Goal: Information Seeking & Learning: Learn about a topic

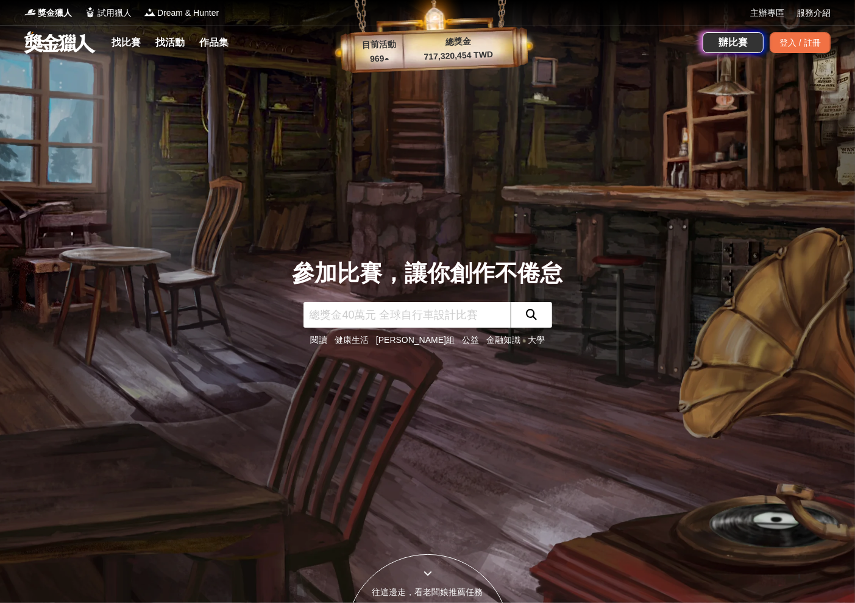
click at [372, 314] on input "text" at bounding box center [406, 315] width 207 height 26
type input "生命"
click button "submit" at bounding box center [531, 315] width 41 height 26
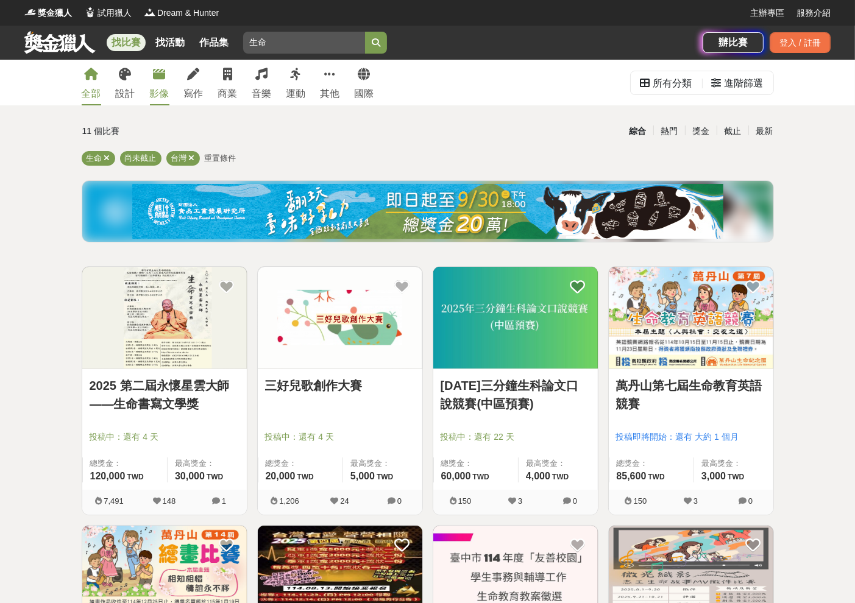
click at [158, 87] on div "影像" at bounding box center [159, 94] width 19 height 15
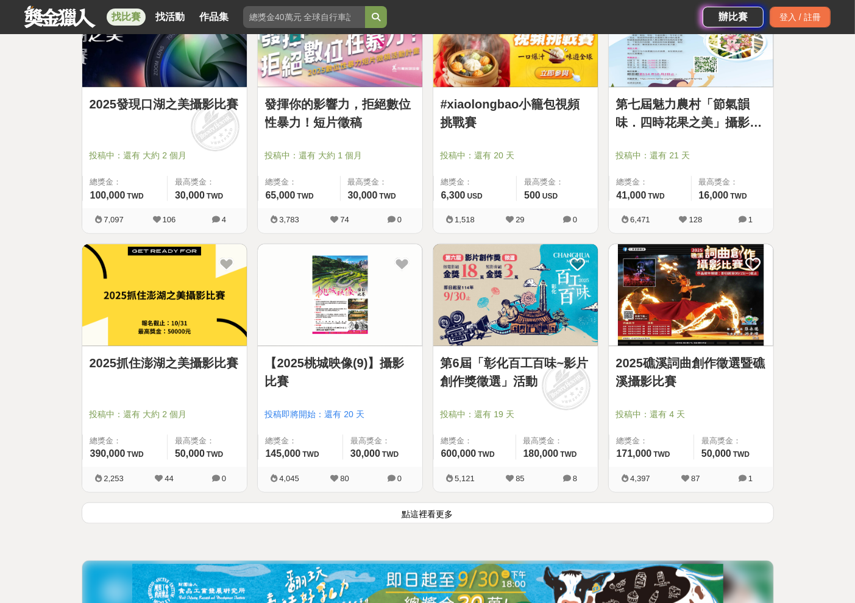
scroll to position [1559, 0]
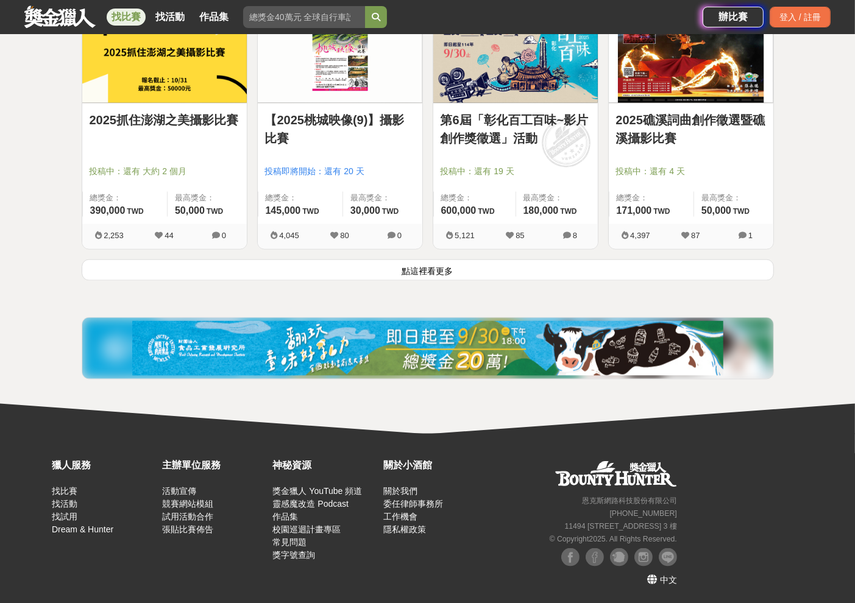
click at [421, 263] on button "點這裡看更多" at bounding box center [428, 270] width 692 height 21
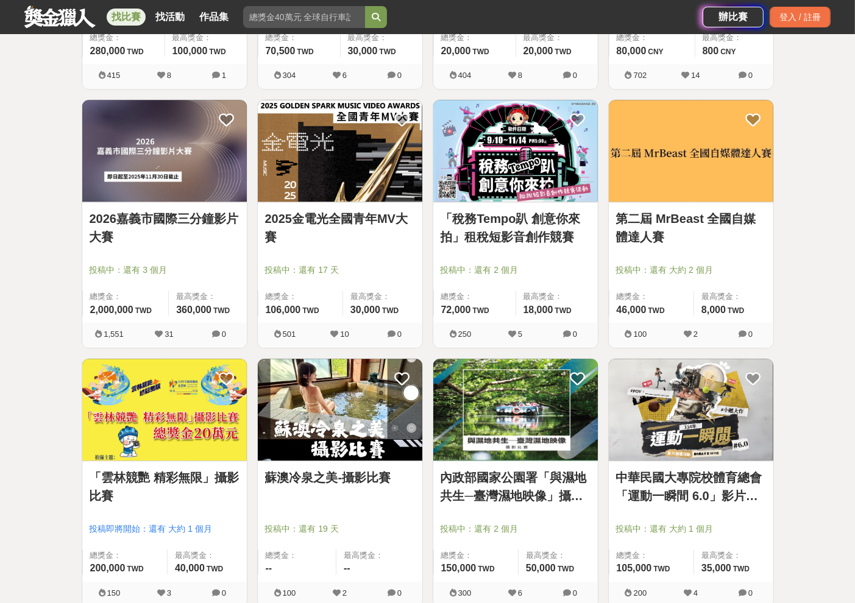
scroll to position [2671, 0]
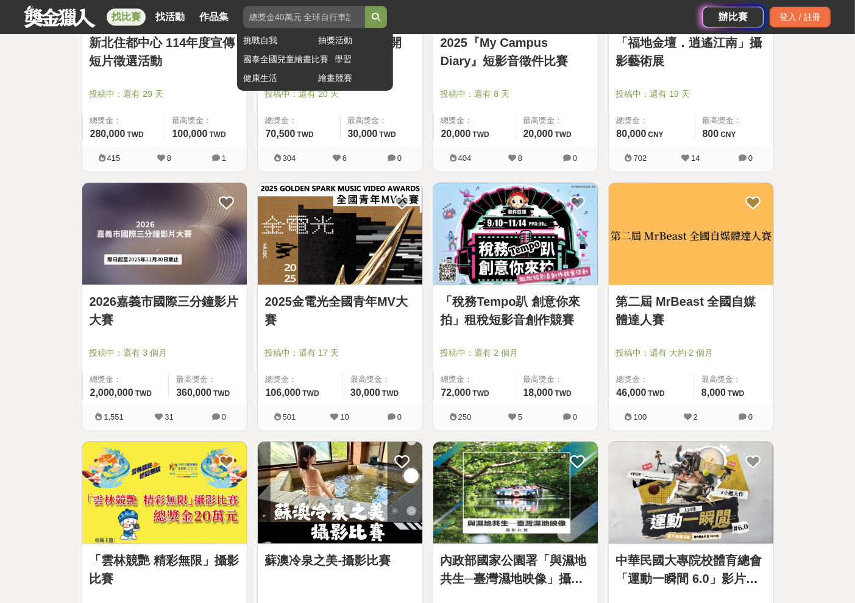
click at [302, 24] on input "生命" at bounding box center [304, 17] width 122 height 22
type input "生命教育"
click at [365, 6] on button "submit" at bounding box center [376, 17] width 22 height 22
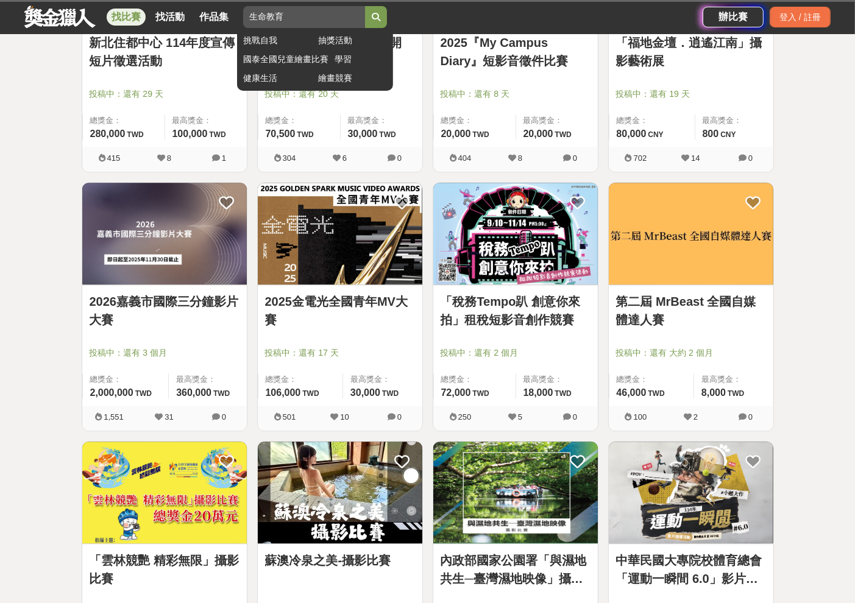
scroll to position [245, 0]
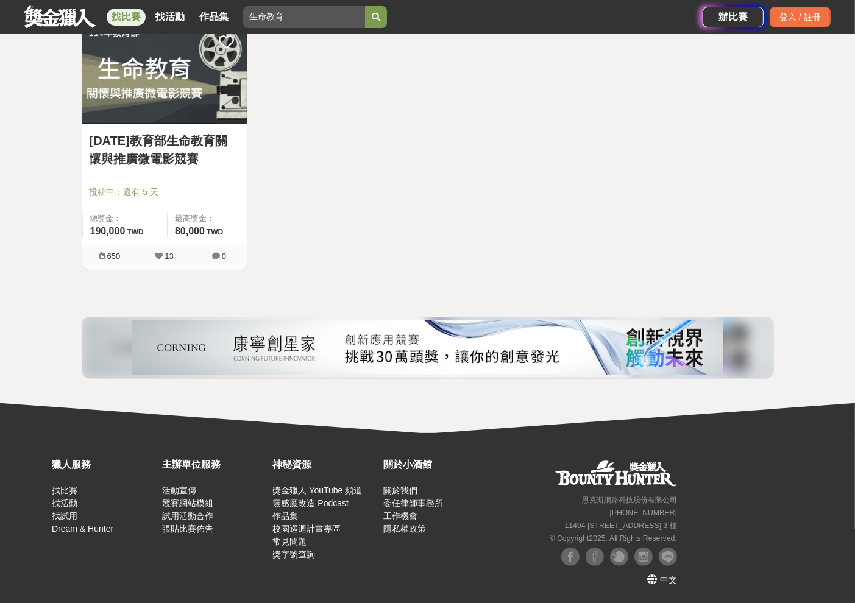
click at [175, 141] on link "[DATE]教育部生命教育關懷與推廣微電影競賽" at bounding box center [165, 150] width 150 height 37
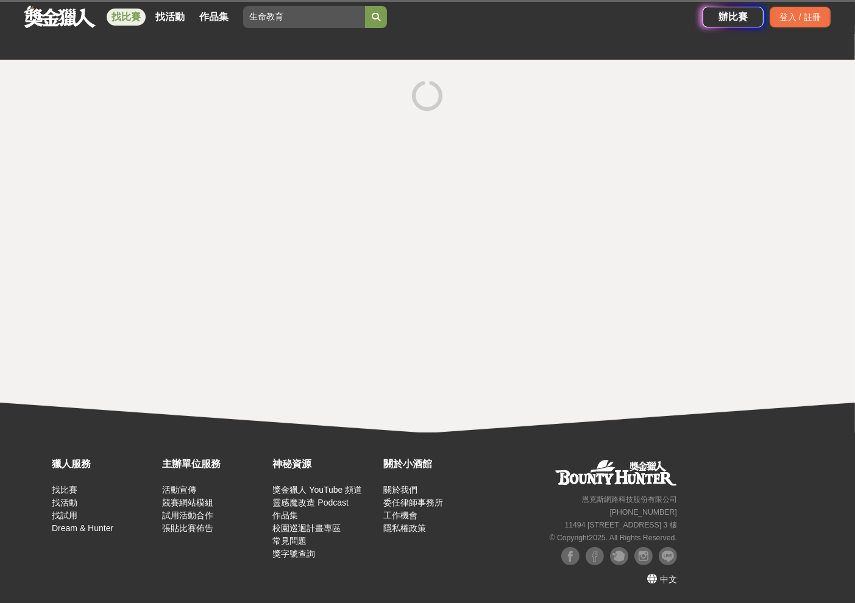
click at [175, 141] on div at bounding box center [427, 246] width 855 height 373
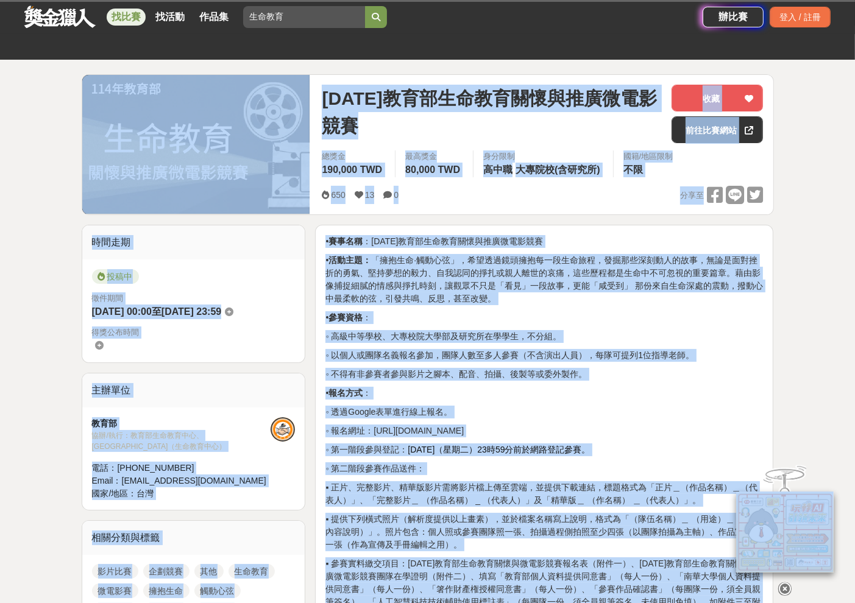
click at [618, 200] on div "650 13 0 分享至" at bounding box center [542, 195] width 441 height 19
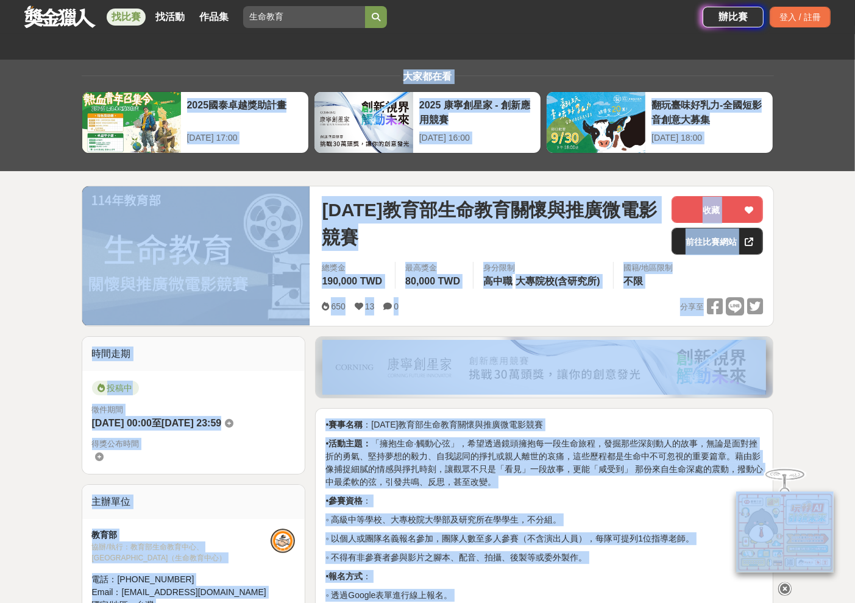
click at [707, 242] on link "前往比賽網站" at bounding box center [716, 241] width 91 height 27
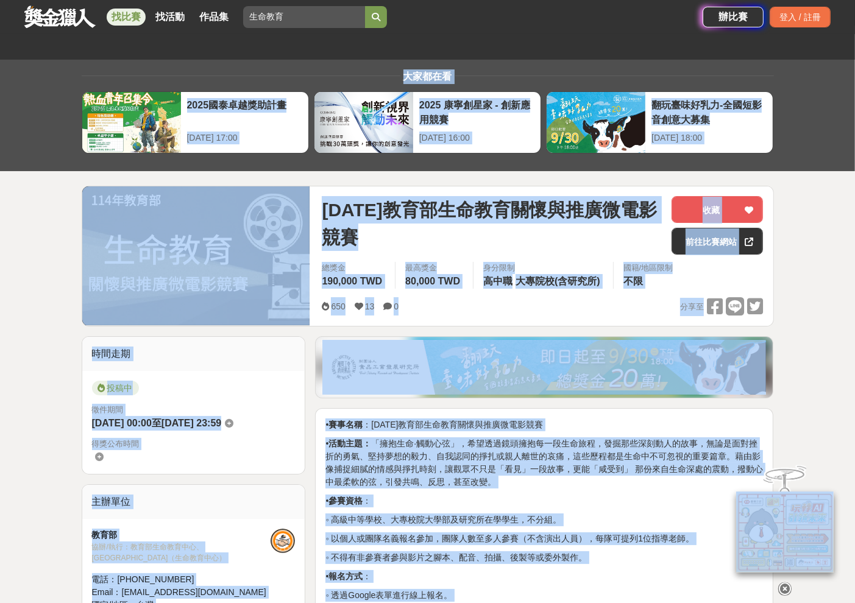
click at [587, 303] on div "650 13 0 分享至" at bounding box center [542, 306] width 441 height 19
click at [564, 451] on p "• 活動主題： 「擁抱生命·觸動心弦」，希望透過鏡頭擁抱每一段生命旅程，發掘那些深刻動人的故事，無論是面對挫折的勇氣、堅持夢想的毅力、自我認同的掙扎或親人離世…" at bounding box center [543, 462] width 437 height 51
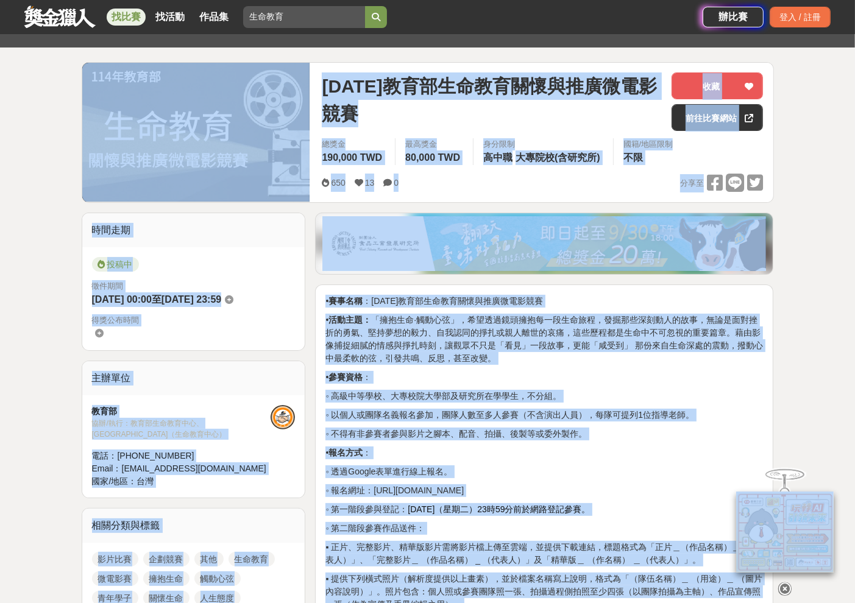
scroll to position [341, 0]
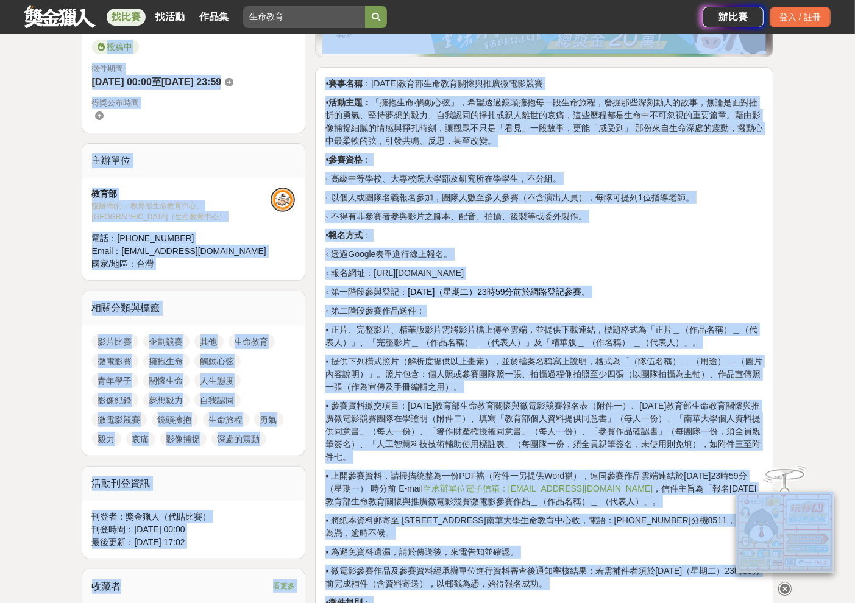
click at [482, 367] on p "▪ 提供下列橫式照片（解析度提供以上畫素），並於檔案名稱寫上說明，格式為「（隊伍名稱）＿ （用途）＿ （圖片內容說明）」。照片包含：個人照或參賽團隊照一張、拍…" at bounding box center [543, 374] width 437 height 38
click at [610, 232] on p "• 報名方式 ：" at bounding box center [543, 235] width 437 height 13
drag, startPoint x: 420, startPoint y: 362, endPoint x: 784, endPoint y: 193, distance: 401.5
click at [420, 362] on p "▪ 提供下列橫式照片（解析度提供以上畫素），並於檔案名稱寫上說明，格式為「（隊伍名稱）＿ （用途）＿ （圖片內容說明）」。照片包含：個人照或參賽團隊照一張、拍…" at bounding box center [543, 374] width 437 height 38
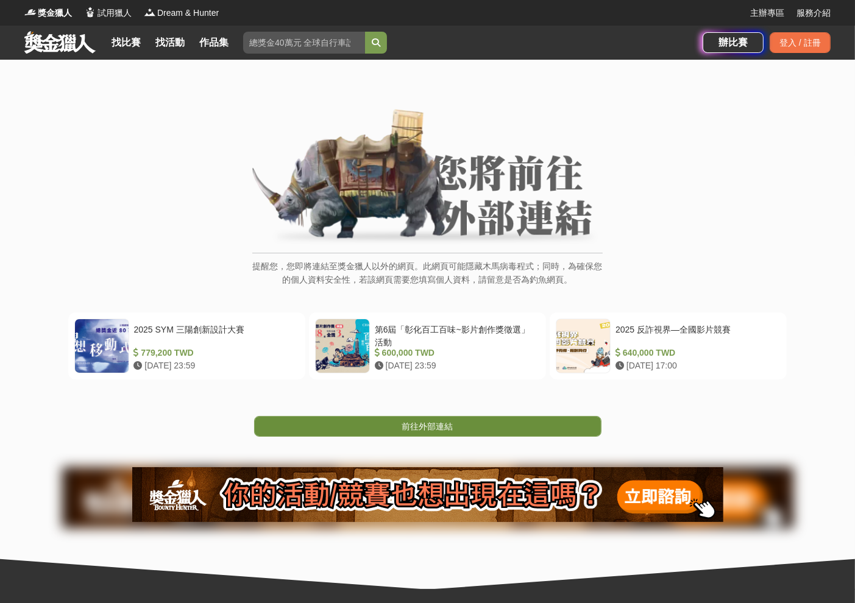
click at [466, 428] on link "前往外部連結" at bounding box center [427, 426] width 347 height 21
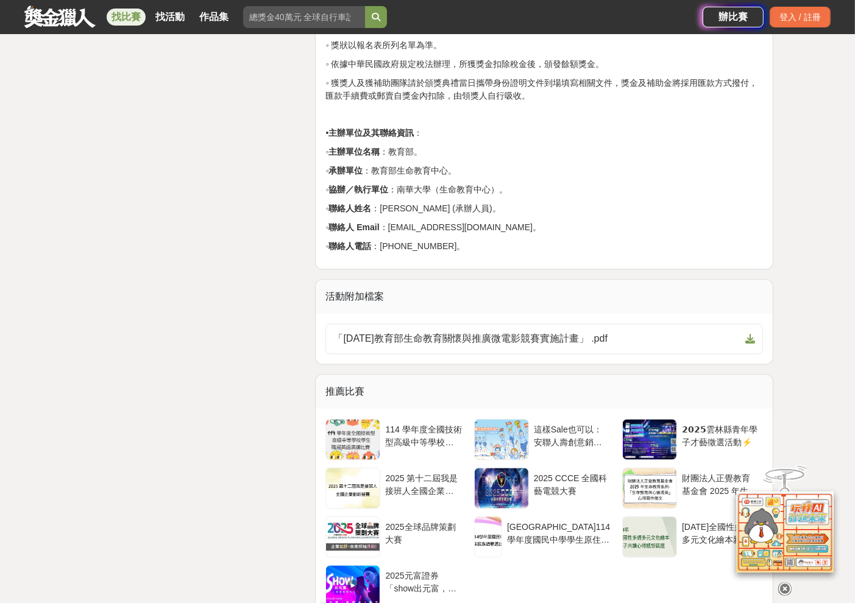
scroll to position [2047, 0]
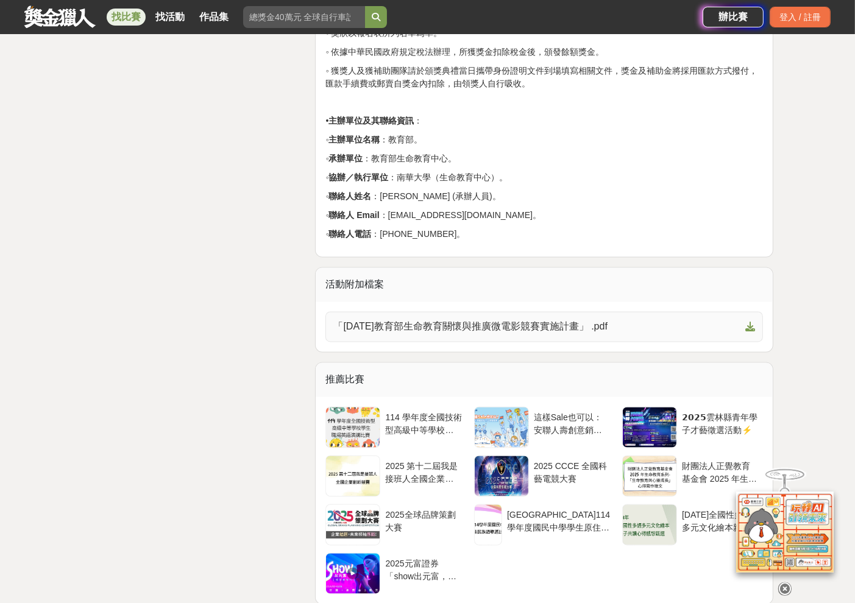
click at [754, 322] on icon at bounding box center [750, 327] width 10 height 10
